Goal: Task Accomplishment & Management: Use online tool/utility

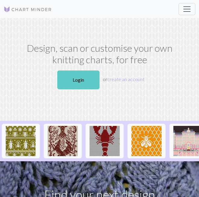
click at [71, 79] on link "Login" at bounding box center [78, 79] width 42 height 19
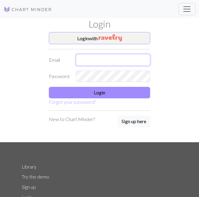
type input "[EMAIL_ADDRESS][DOMAIN_NAME]"
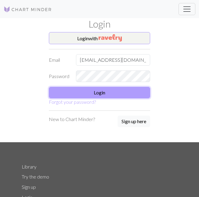
click at [72, 89] on button "Login" at bounding box center [99, 92] width 101 height 11
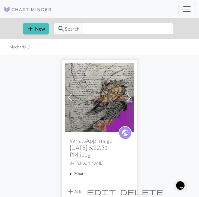
click at [81, 170] on div "public WhatsApp Image [DATE] 8.22.51 PM.jpeg By [PERSON_NAME] 3 charts Dibujo d…" at bounding box center [99, 156] width 69 height 49
click at [78, 174] on summary "3 charts" at bounding box center [100, 174] width 60 height 6
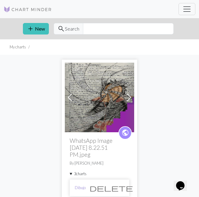
click at [82, 188] on link "Dibujo" at bounding box center [80, 187] width 11 height 6
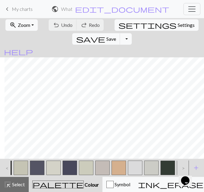
scroll to position [0, 825]
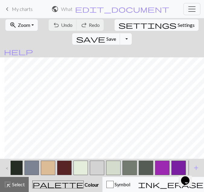
click at [178, 162] on button "button" at bounding box center [178, 168] width 14 height 14
click at [178, 164] on button "button" at bounding box center [178, 168] width 14 height 14
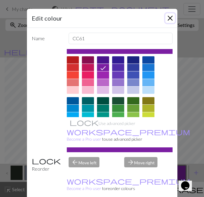
click at [169, 18] on button "Close" at bounding box center [170, 18] width 10 height 10
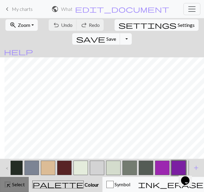
click at [9, 185] on span "highlight_alt" at bounding box center [7, 184] width 7 height 8
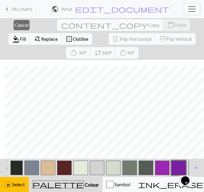
scroll to position [994, 1035]
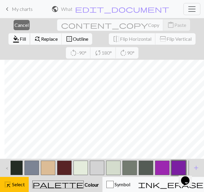
click at [26, 36] on span "Fill" at bounding box center [23, 39] width 6 height 6
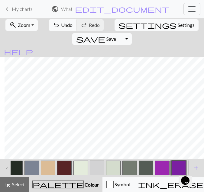
scroll to position [959, 1035]
click at [21, 189] on button "highlight_alt Select Select" at bounding box center [14, 184] width 29 height 15
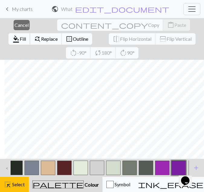
click at [26, 36] on span "Fill" at bounding box center [23, 39] width 6 height 6
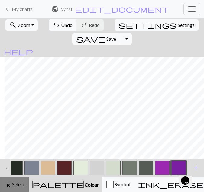
click at [11, 187] on span "Select" at bounding box center [18, 184] width 14 height 6
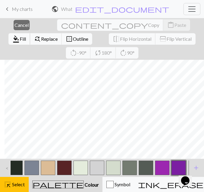
click at [26, 36] on span "Fill" at bounding box center [23, 39] width 6 height 6
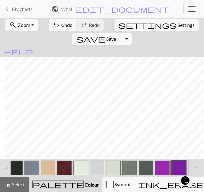
scroll to position [934, 1035]
click at [18, 187] on div "highlight_alt Select Select" at bounding box center [14, 184] width 21 height 7
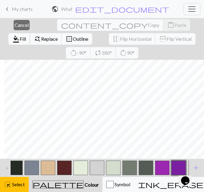
click at [30, 33] on button "format_color_fill Fill" at bounding box center [19, 38] width 22 height 11
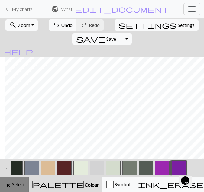
click at [21, 187] on span "Select" at bounding box center [18, 184] width 14 height 6
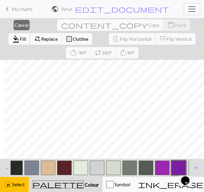
click at [20, 35] on span "format_color_fill" at bounding box center [15, 39] width 7 height 8
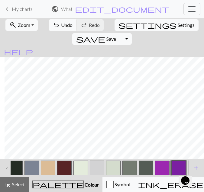
click at [118, 26] on span "settings" at bounding box center [147, 25] width 58 height 8
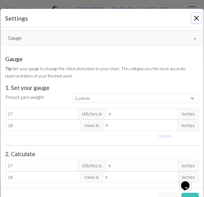
click at [191, 15] on button "Close" at bounding box center [196, 18] width 10 height 10
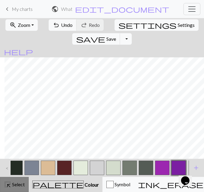
click at [23, 188] on button "highlight_alt Select Select" at bounding box center [14, 184] width 29 height 15
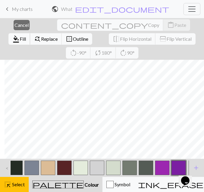
click at [20, 35] on span "format_color_fill" at bounding box center [15, 39] width 7 height 8
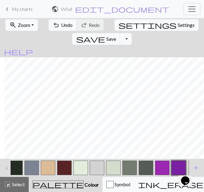
scroll to position [864, 1035]
click at [24, 184] on span "Select" at bounding box center [18, 184] width 14 height 6
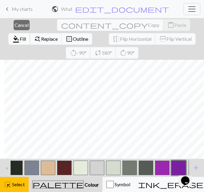
click at [26, 36] on span "Fill" at bounding box center [23, 39] width 6 height 6
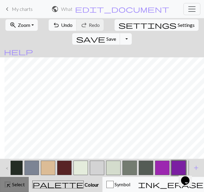
click at [15, 181] on span "Select" at bounding box center [18, 184] width 14 height 6
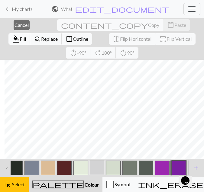
click at [26, 36] on span "Fill" at bounding box center [23, 39] width 6 height 6
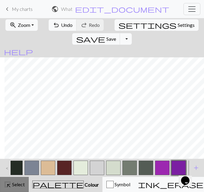
click at [22, 184] on span "Select" at bounding box center [18, 184] width 14 height 6
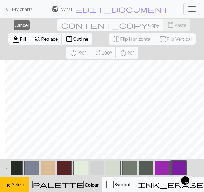
click at [30, 33] on button "format_color_fill Fill" at bounding box center [19, 38] width 22 height 11
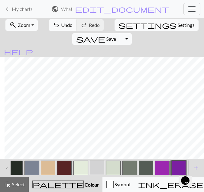
scroll to position [1154, 1035]
click at [28, 185] on button "highlight_alt Select Select" at bounding box center [14, 184] width 29 height 15
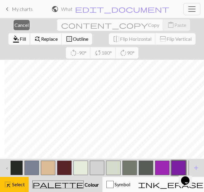
click at [20, 35] on span "format_color_fill" at bounding box center [15, 39] width 7 height 8
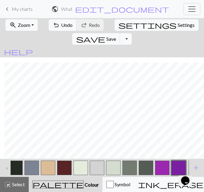
scroll to position [1104, 1035]
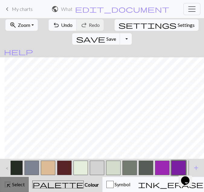
click at [14, 183] on span "Select" at bounding box center [18, 184] width 14 height 6
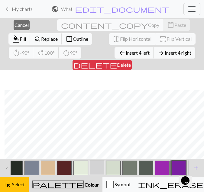
scroll to position [1144, 1035]
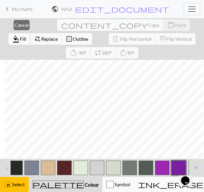
click at [20, 35] on span "format_color_fill" at bounding box center [15, 39] width 7 height 8
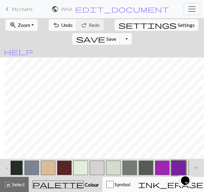
scroll to position [1089, 1035]
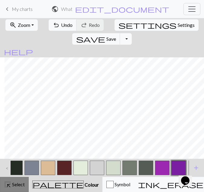
click at [12, 185] on span "Select" at bounding box center [18, 184] width 14 height 6
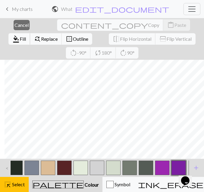
click at [20, 35] on span "format_color_fill" at bounding box center [15, 39] width 7 height 8
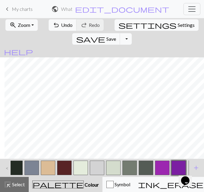
scroll to position [1070, 1035]
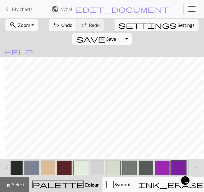
click at [120, 33] on button "save Save Save" at bounding box center [96, 38] width 48 height 11
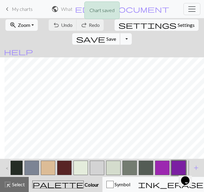
click at [120, 33] on button "save Save Save" at bounding box center [96, 38] width 48 height 11
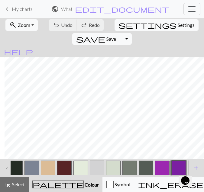
scroll to position [895, 1035]
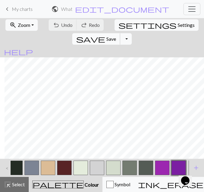
click at [120, 33] on button "save Save Save" at bounding box center [96, 38] width 48 height 11
click at [105, 35] on span "save" at bounding box center [90, 39] width 29 height 8
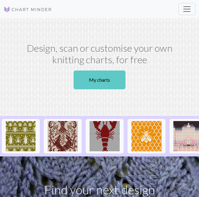
drag, startPoint x: 0, startPoint y: 0, endPoint x: 94, endPoint y: 80, distance: 123.1
click at [94, 80] on link "My charts" at bounding box center [100, 79] width 52 height 19
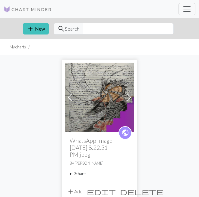
click at [78, 174] on summary "3 charts" at bounding box center [100, 174] width 60 height 6
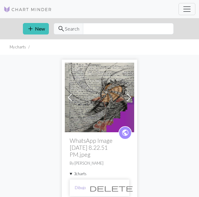
click at [79, 186] on link "Dibujo" at bounding box center [80, 187] width 11 height 6
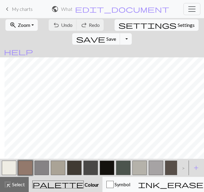
scroll to position [1158, 1035]
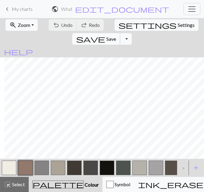
click at [120, 33] on button "save Save Save" at bounding box center [96, 38] width 48 height 11
click at [116, 36] on span "Save" at bounding box center [111, 39] width 10 height 6
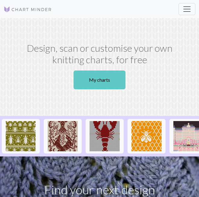
click at [94, 75] on link "My charts" at bounding box center [100, 79] width 52 height 19
